Goal: Check status: Check status

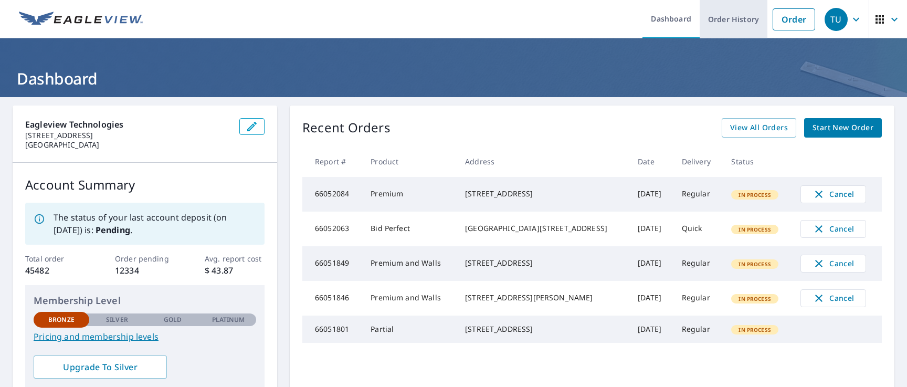
click at [708, 16] on link "Order History" at bounding box center [734, 19] width 68 height 38
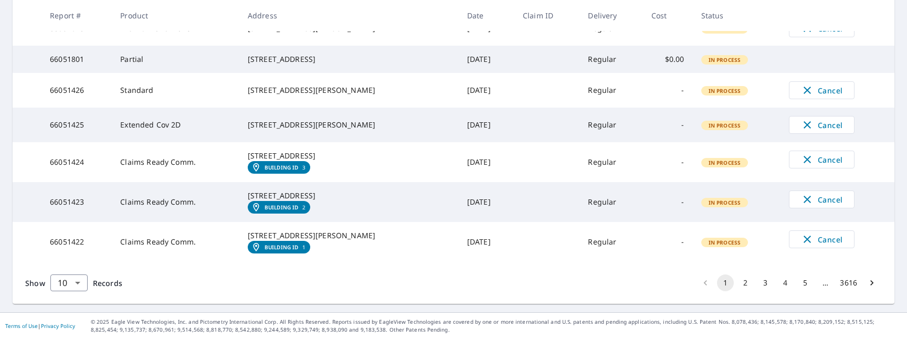
scroll to position [386, 0]
click at [70, 287] on body "TU TU Dashboard Order History Order TU Dashboard / Order History Order History …" at bounding box center [453, 169] width 907 height 339
click at [71, 323] on li "100" at bounding box center [68, 317] width 37 height 19
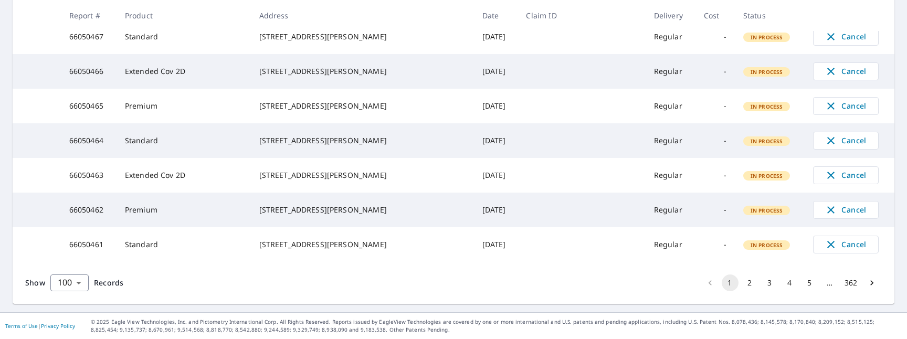
scroll to position [4093, 0]
click at [750, 280] on button "2" at bounding box center [750, 282] width 17 height 17
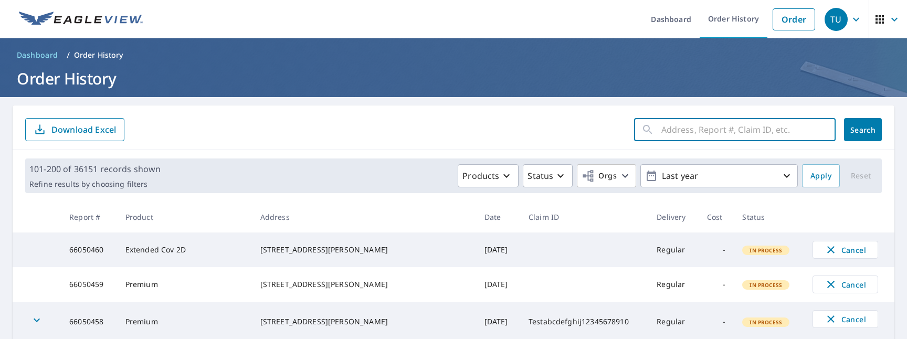
click at [709, 142] on input "text" at bounding box center [748, 129] width 174 height 29
paste input "66038433"
type input "66038433"
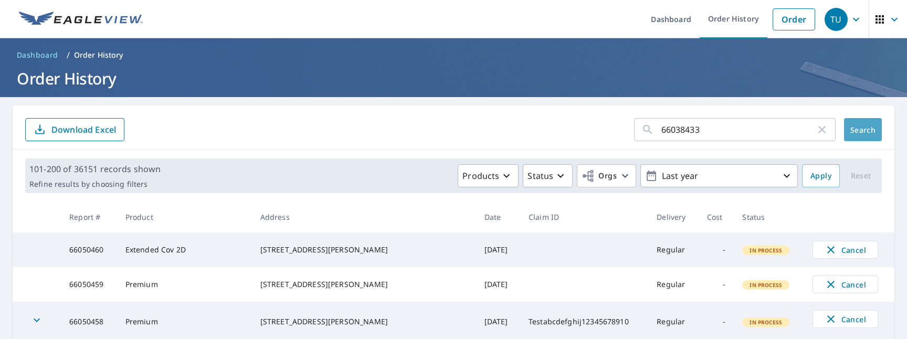
click at [855, 139] on button "Search" at bounding box center [863, 129] width 38 height 23
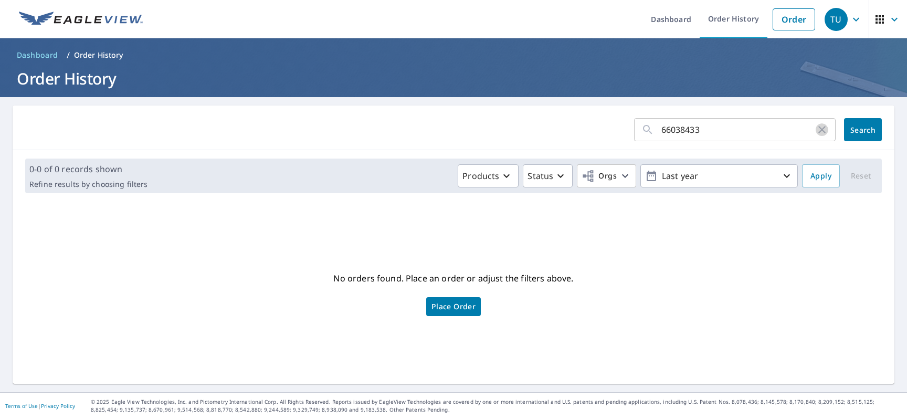
click at [820, 130] on icon "button" at bounding box center [822, 129] width 13 height 13
click at [860, 129] on span "Search" at bounding box center [862, 130] width 21 height 10
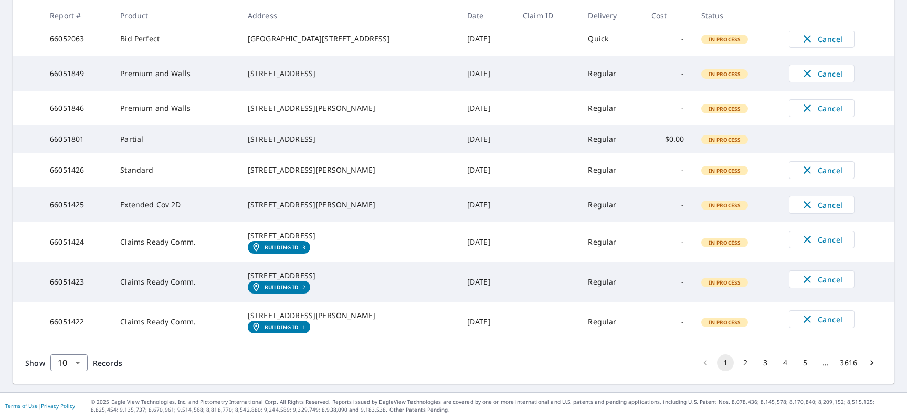
scroll to position [306, 0]
click at [70, 360] on body "TU TU Dashboard Order History Order TU Dashboard / Order History Order History …" at bounding box center [453, 209] width 907 height 419
click at [76, 396] on li "100" at bounding box center [68, 396] width 37 height 19
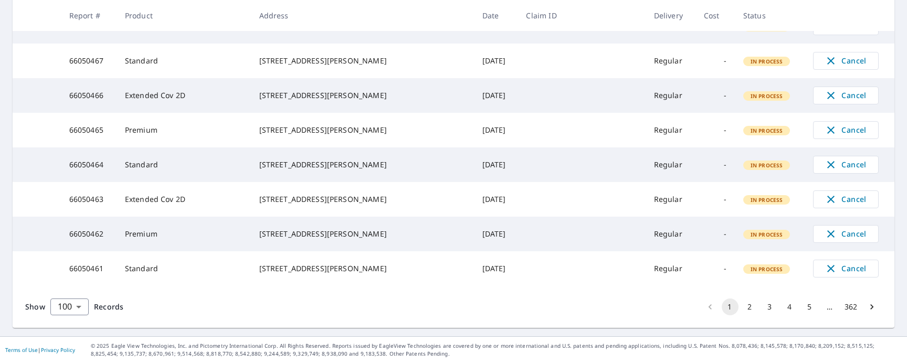
scroll to position [4069, 0]
click at [752, 302] on button "2" at bounding box center [750, 307] width 17 height 17
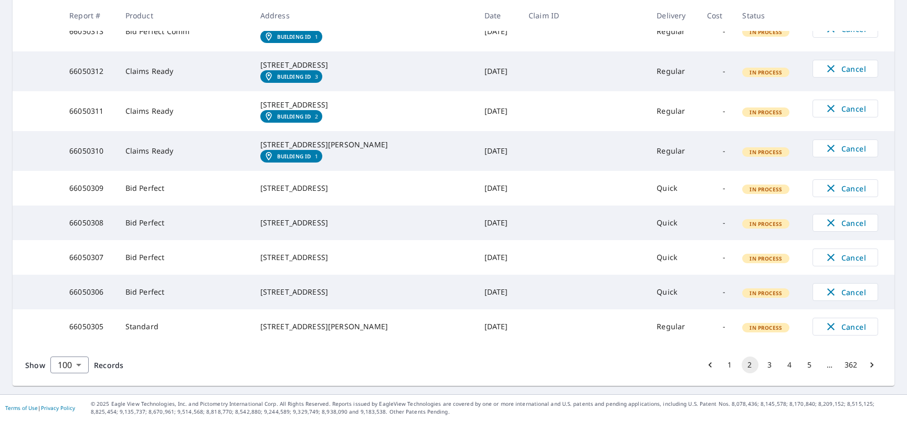
scroll to position [4017, 0]
click at [768, 368] on button "3" at bounding box center [769, 365] width 17 height 17
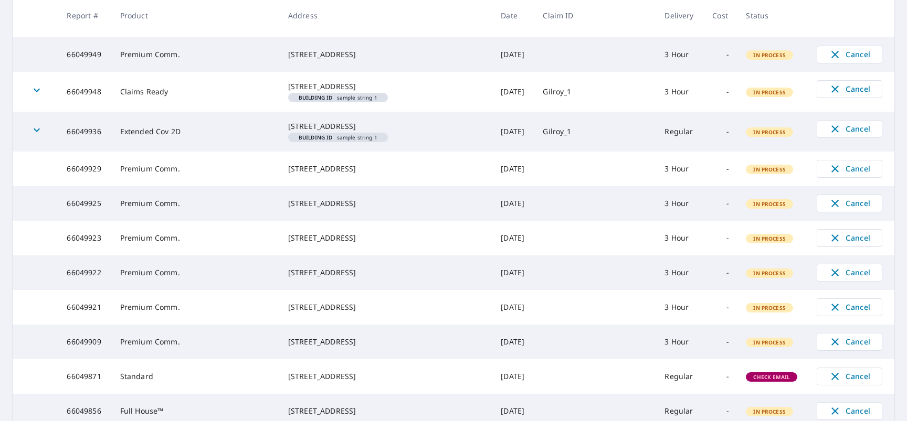
scroll to position [2679, 0]
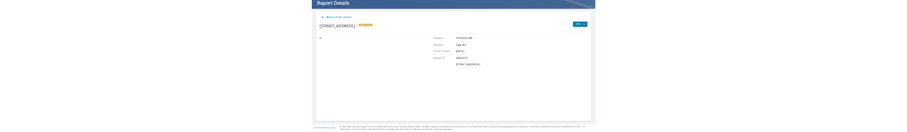
scroll to position [68, 0]
